Goal: Information Seeking & Learning: Learn about a topic

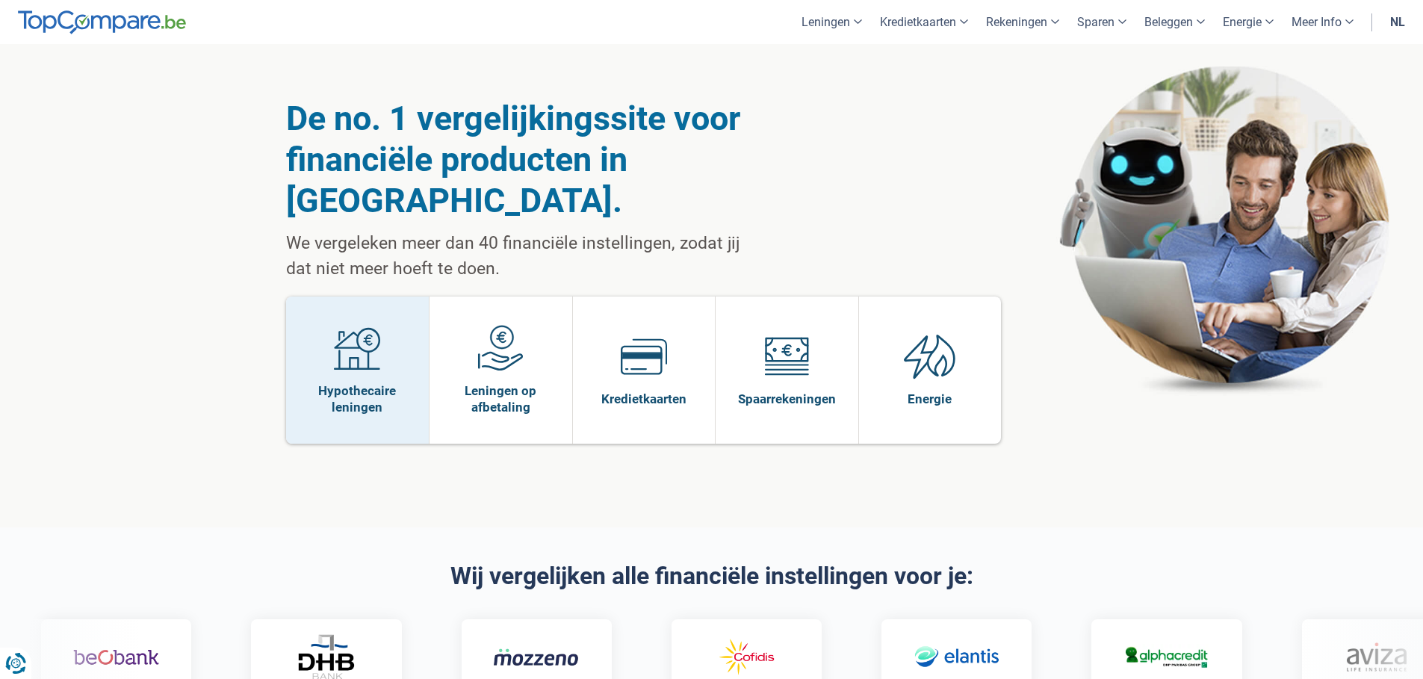
click at [353, 383] on span "Hypothecaire leningen" at bounding box center [358, 399] width 129 height 33
